Goal: Task Accomplishment & Management: Complete application form

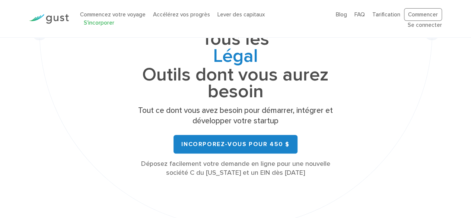
scroll to position [89, 0]
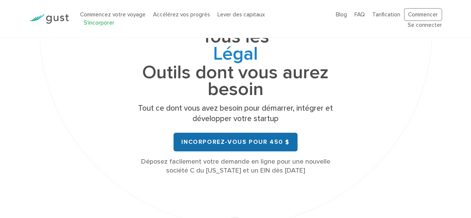
click at [217, 142] on font "Incorporez-vous pour 450 $" at bounding box center [235, 141] width 108 height 7
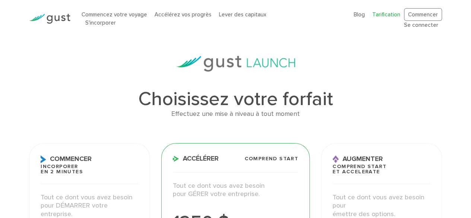
click at [411, 115] on div "Effectuez une mise à niveau à tout moment" at bounding box center [235, 114] width 413 height 11
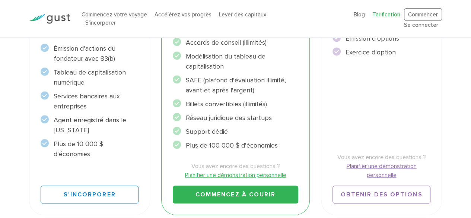
scroll to position [313, 0]
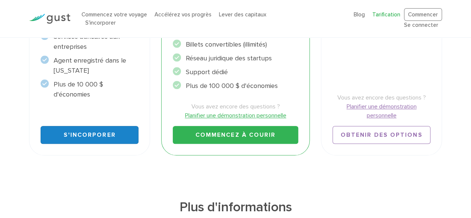
click at [85, 134] on font "S'incorporer" at bounding box center [89, 134] width 52 height 7
